Goal: Task Accomplishment & Management: Manage account settings

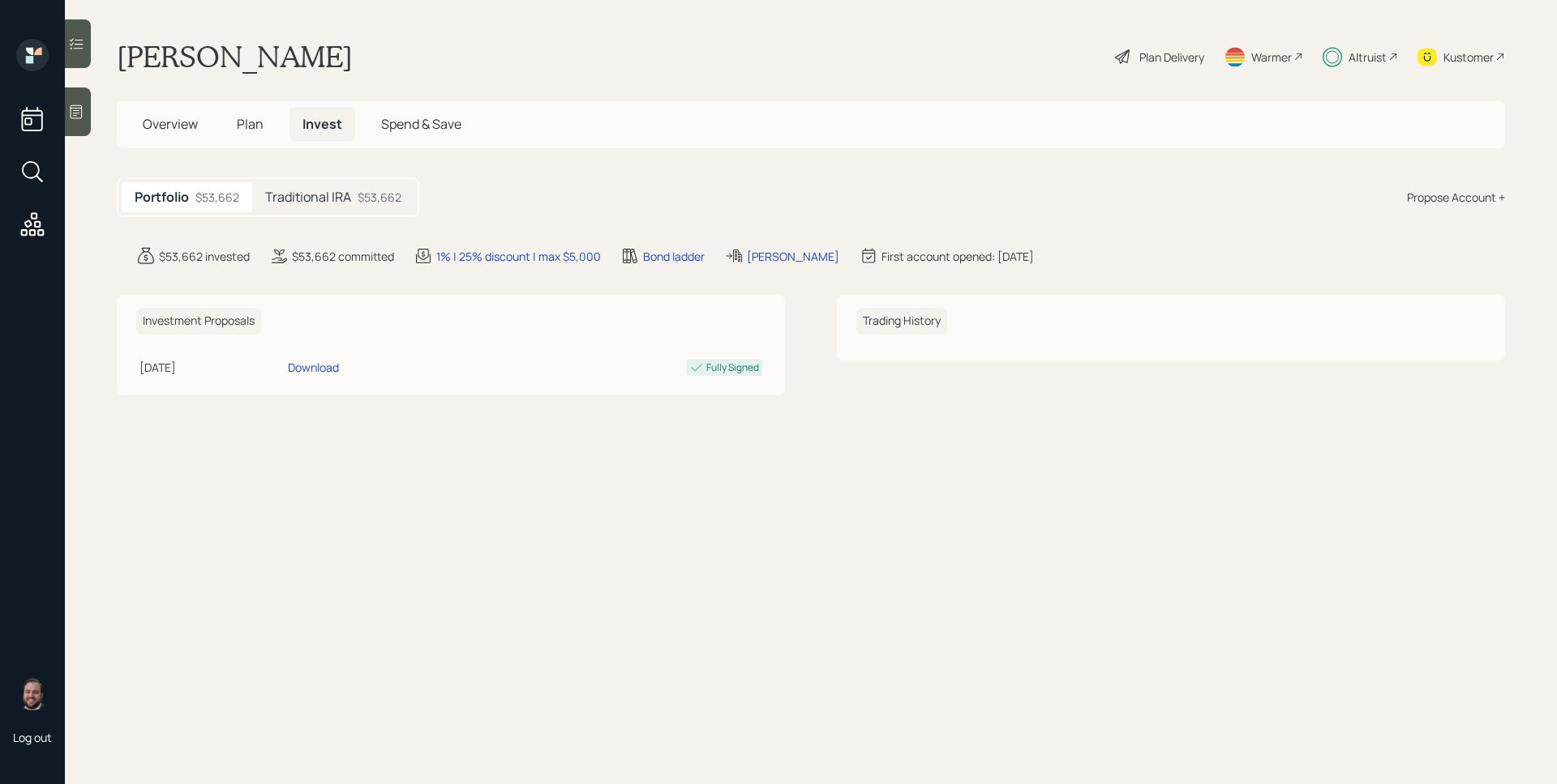
click at [351, 202] on h5 "Traditional IRA" at bounding box center [308, 198] width 86 height 16
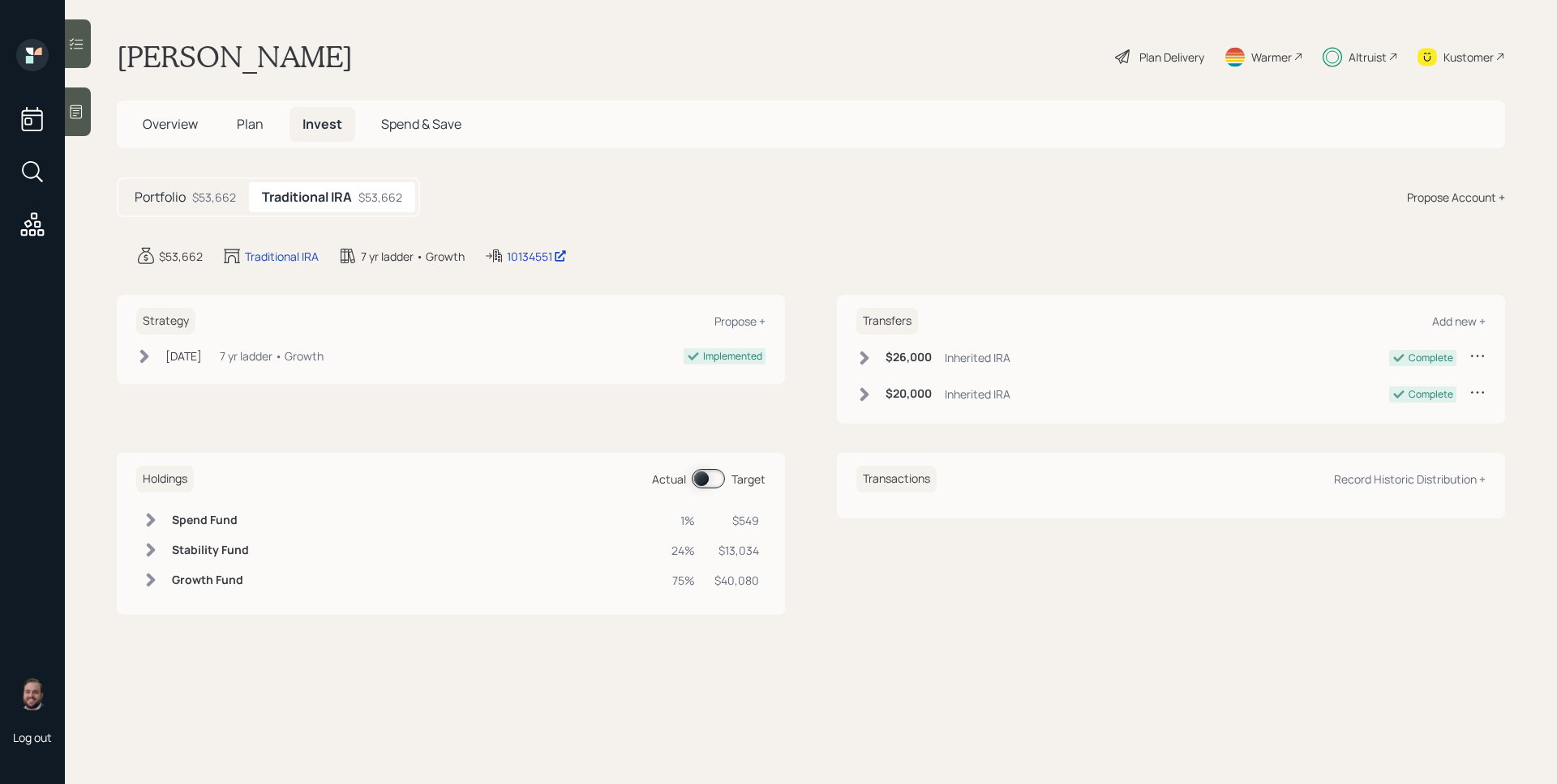
click at [712, 470] on span at bounding box center [708, 479] width 34 height 20
click at [1361, 54] on div "Altruist" at bounding box center [1367, 56] width 38 height 17
